Goal: Information Seeking & Learning: Learn about a topic

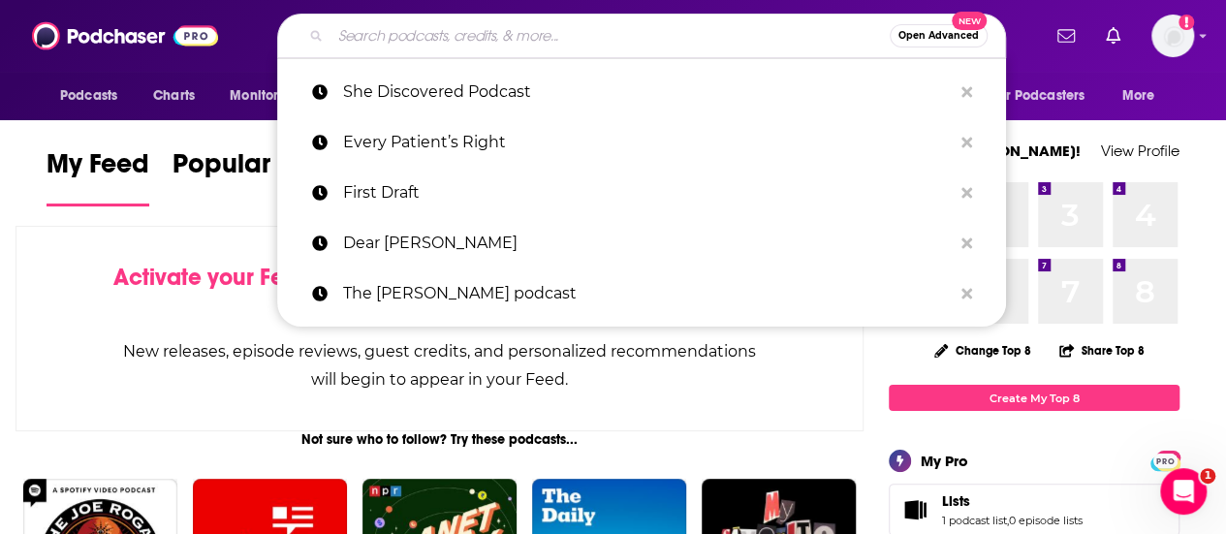
click at [514, 46] on input "Search podcasts, credits, & more..." at bounding box center [609, 35] width 559 height 31
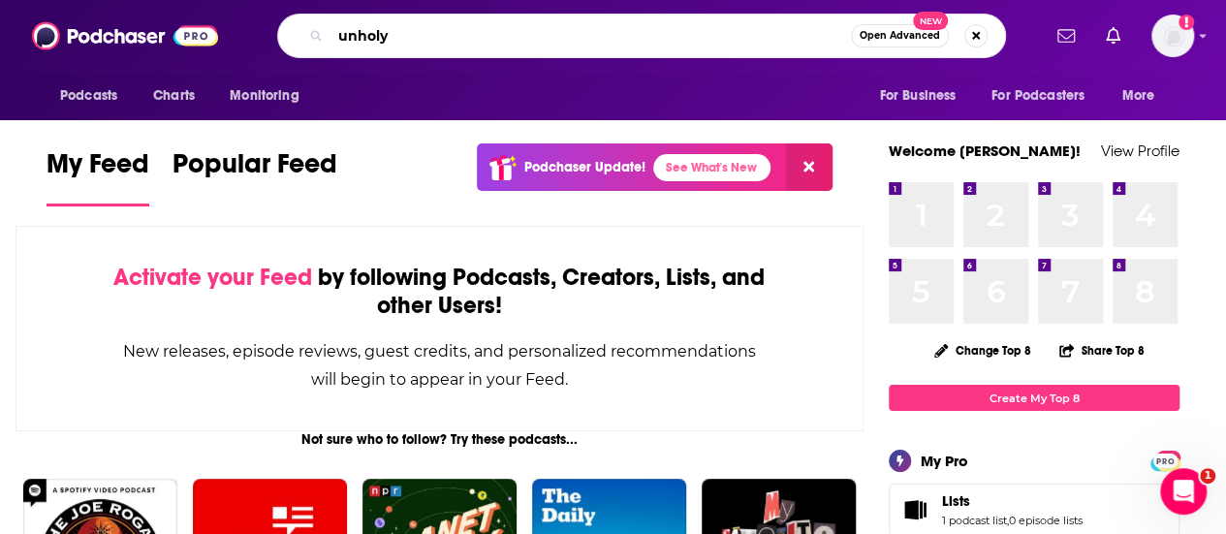
type input "unholy"
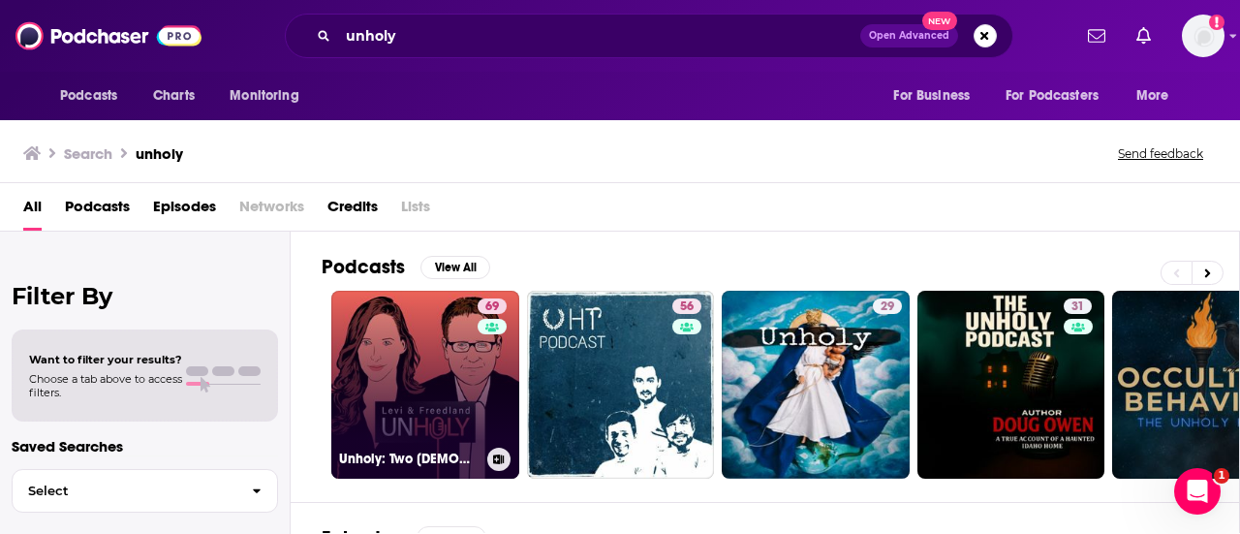
click at [392, 393] on link "69 Unholy: Two [DEMOGRAPHIC_DATA] on the News" at bounding box center [425, 385] width 188 height 188
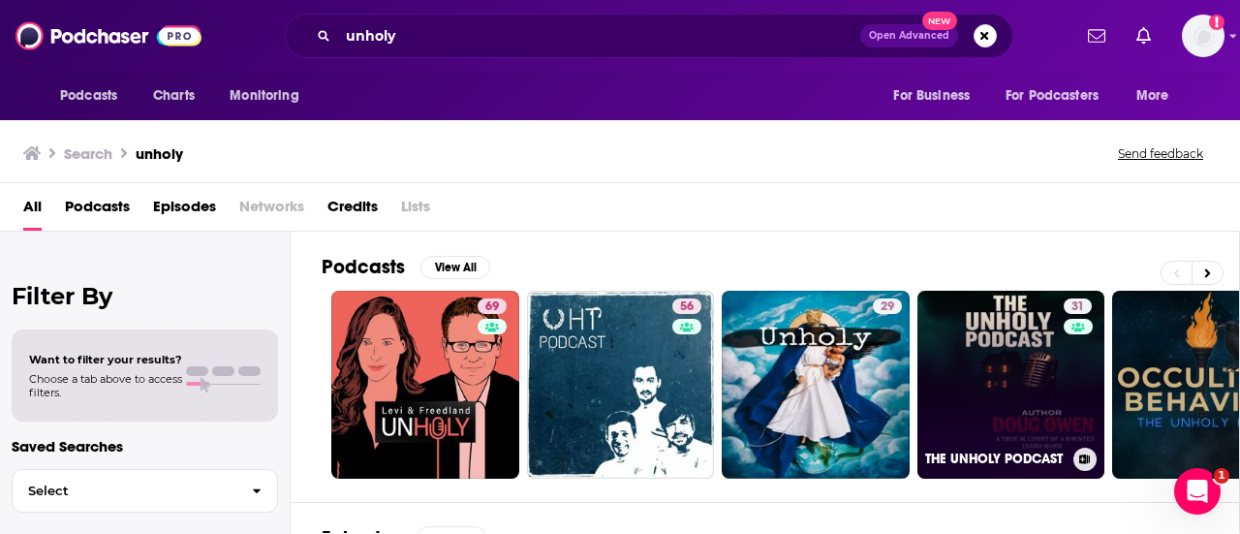
click at [1041, 394] on link "31 THE UNHOLY PODCAST" at bounding box center [1012, 385] width 188 height 188
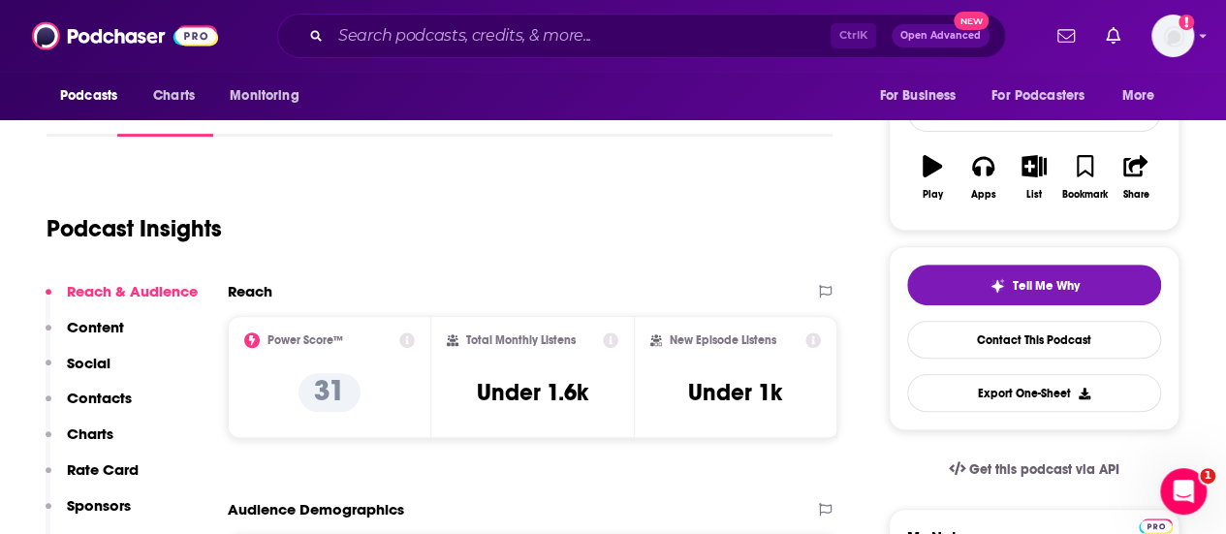
scroll to position [290, 0]
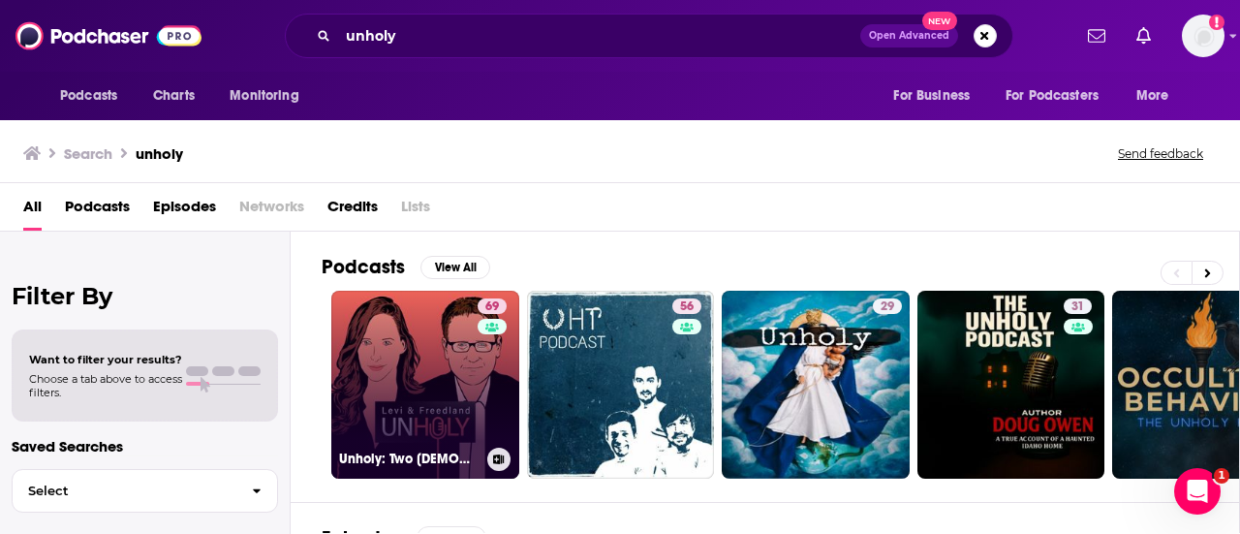
click at [380, 376] on link "69 Unholy: Two [DEMOGRAPHIC_DATA] on the News" at bounding box center [425, 385] width 188 height 188
